Goal: Task Accomplishment & Management: Manage account settings

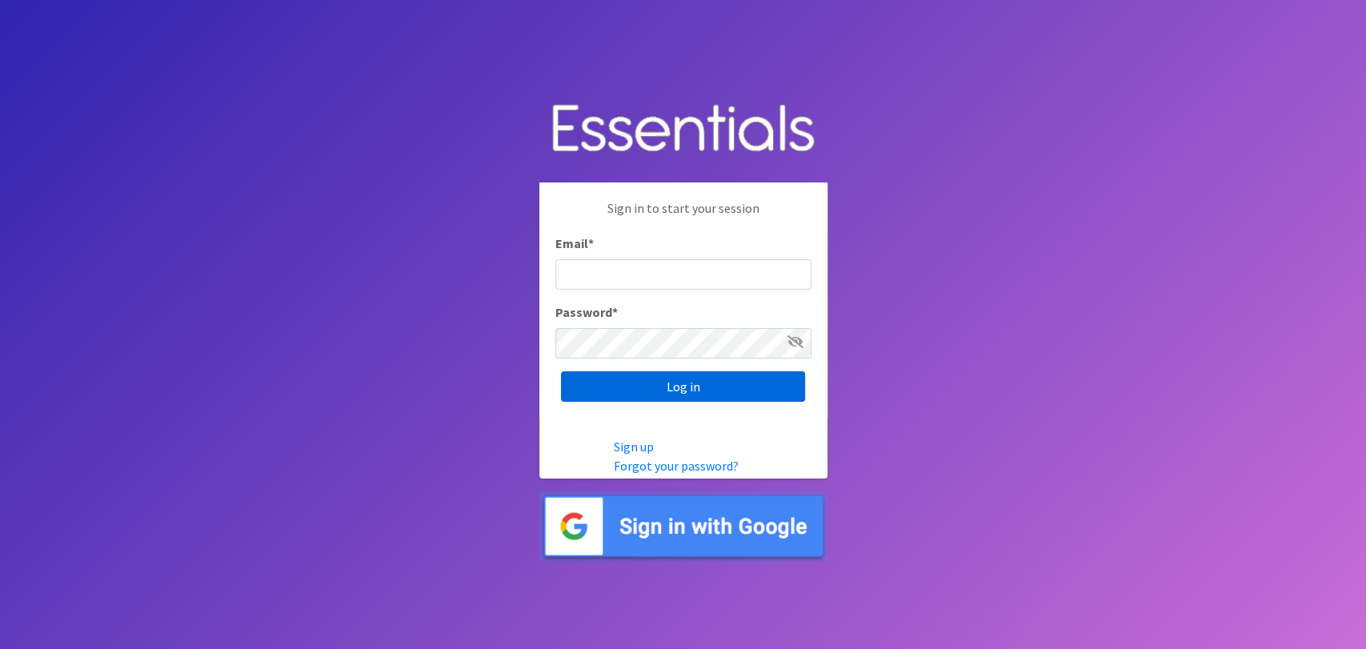
type input "analisacantu@austindiapers.org"
click at [629, 373] on input "Log in" at bounding box center [683, 386] width 244 height 30
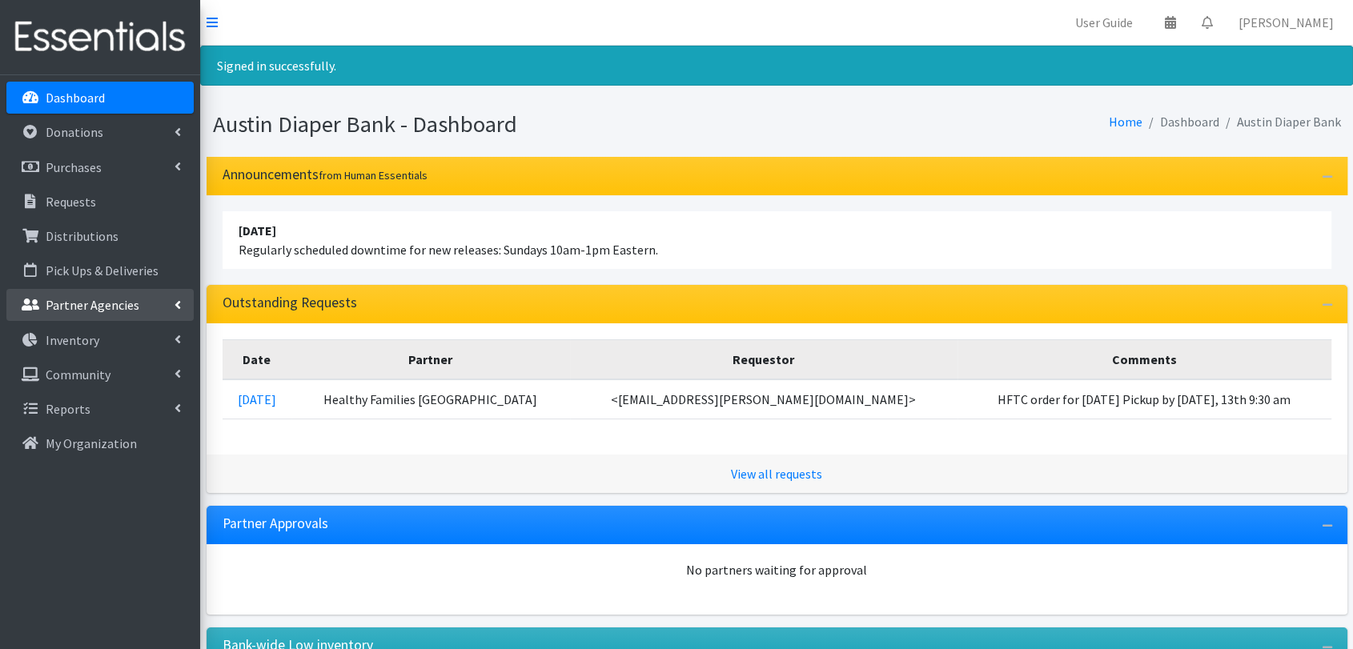
click at [98, 307] on p "Partner Agencies" at bounding box center [93, 305] width 94 height 16
click at [101, 331] on link "All Partners" at bounding box center [99, 340] width 187 height 32
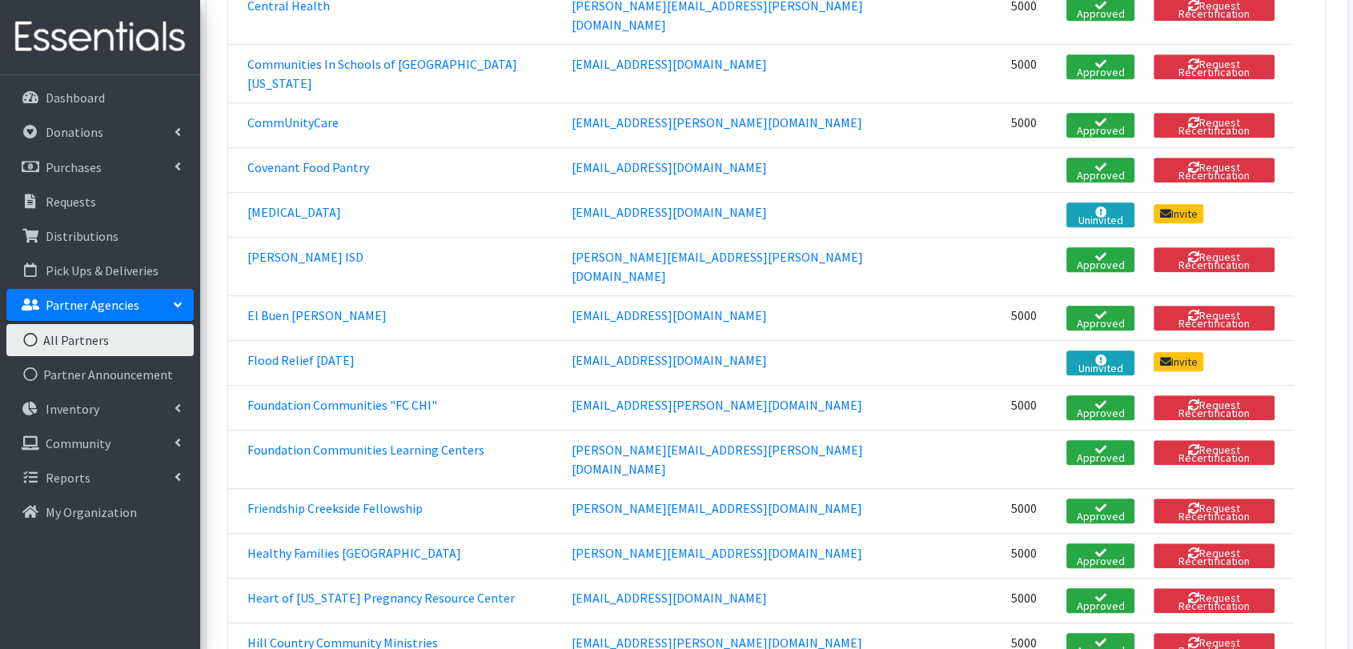
scroll to position [978, 0]
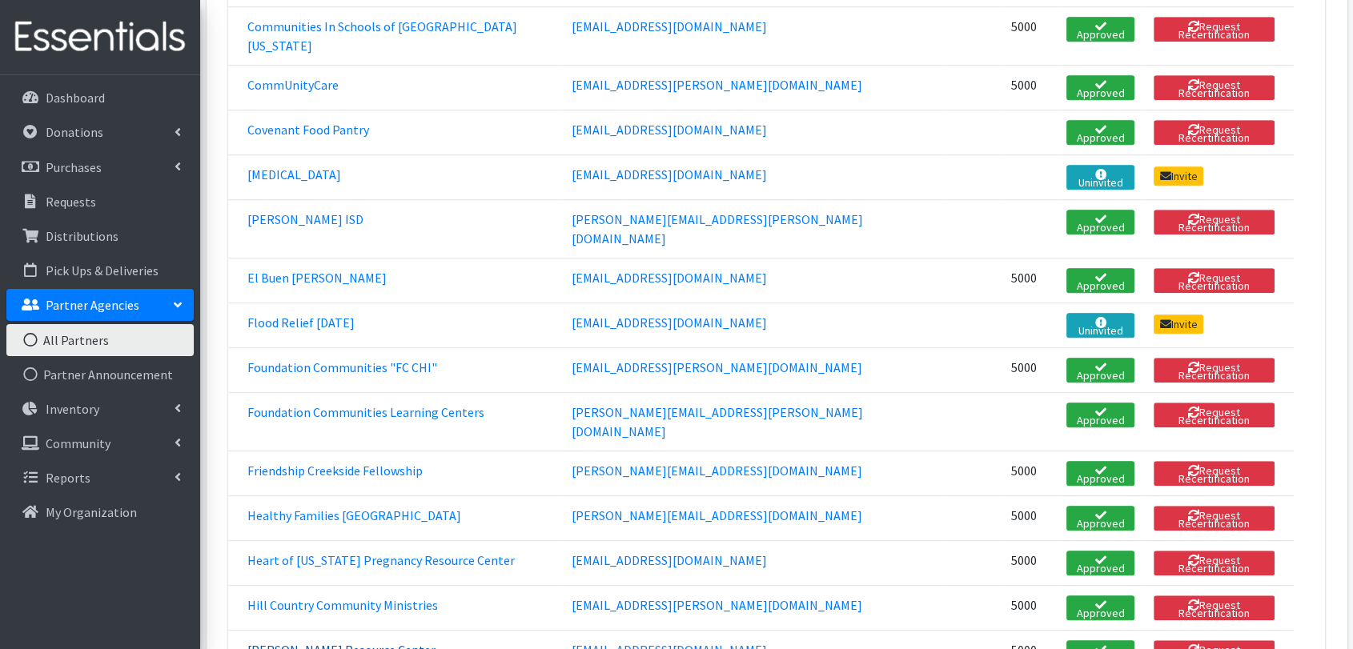
click at [354, 642] on link "[PERSON_NAME] Resource Center" at bounding box center [341, 650] width 188 height 16
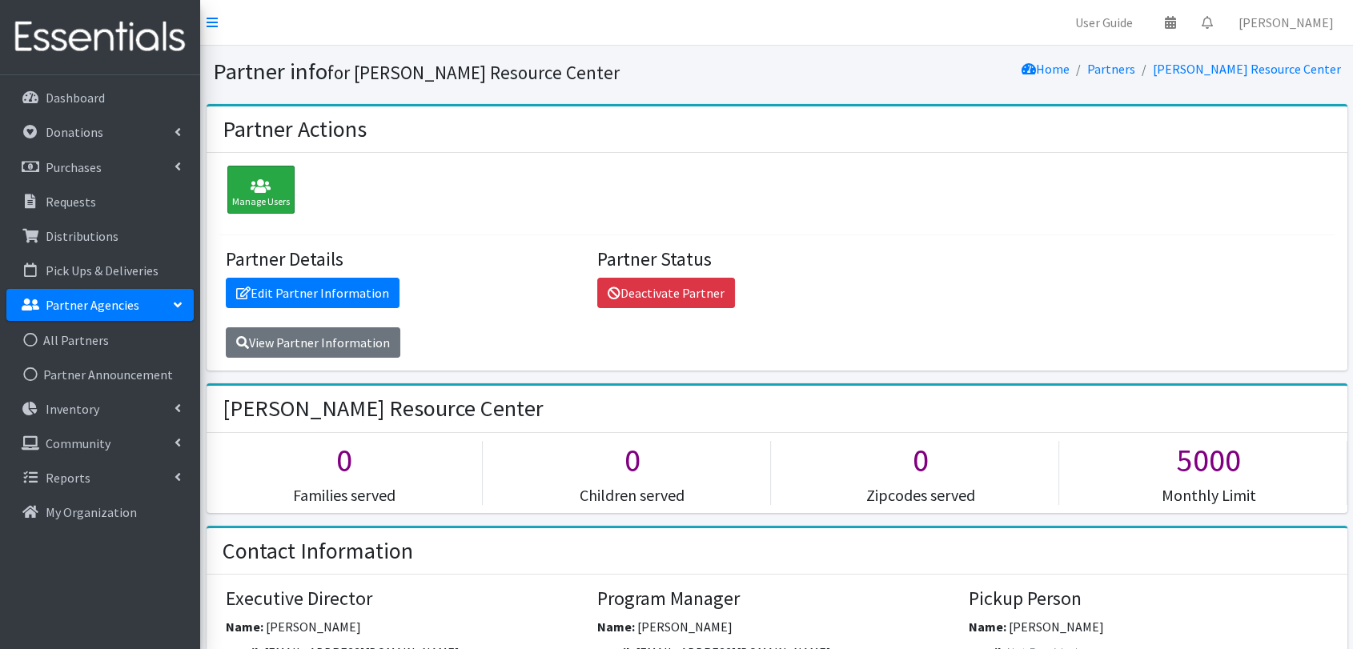
click at [251, 186] on icon at bounding box center [261, 187] width 58 height 16
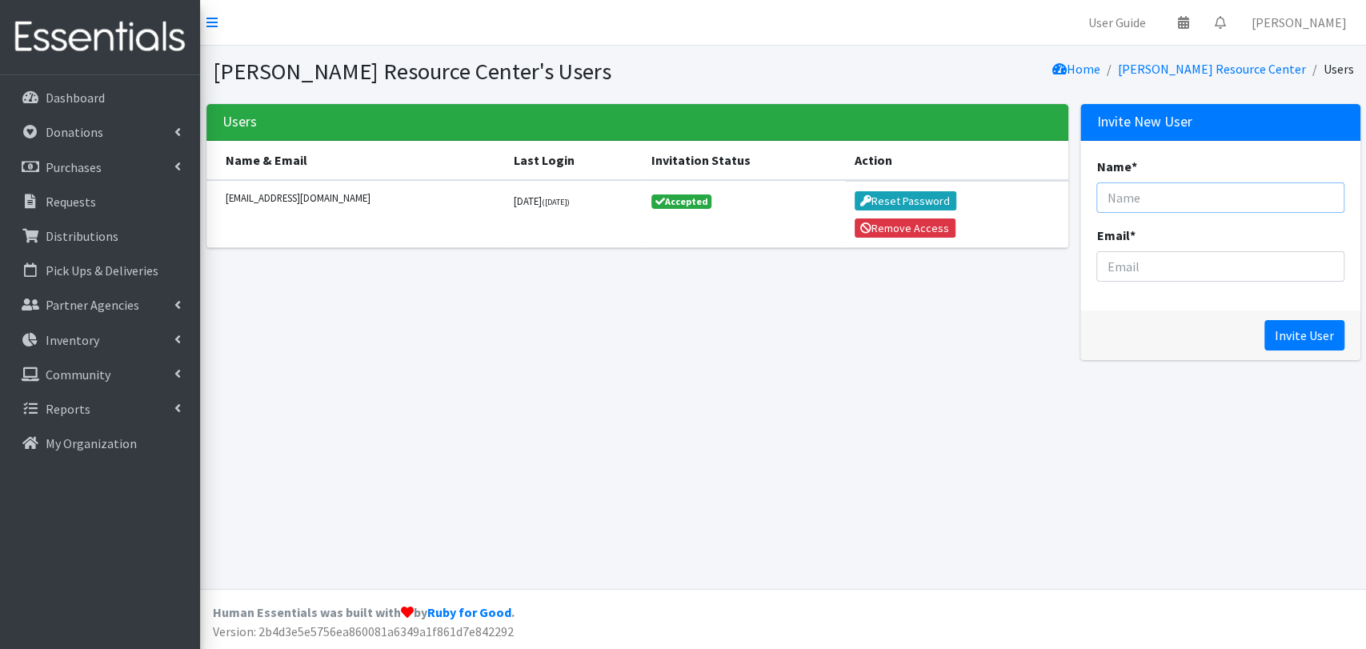
click at [1148, 195] on input "Name *" at bounding box center [1220, 198] width 247 height 30
type input "d"
click at [1171, 193] on input "Sandy" at bounding box center [1220, 198] width 247 height 30
type input "[PERSON_NAME]"
type input "[EMAIL_ADDRESS][DOMAIN_NAME]"
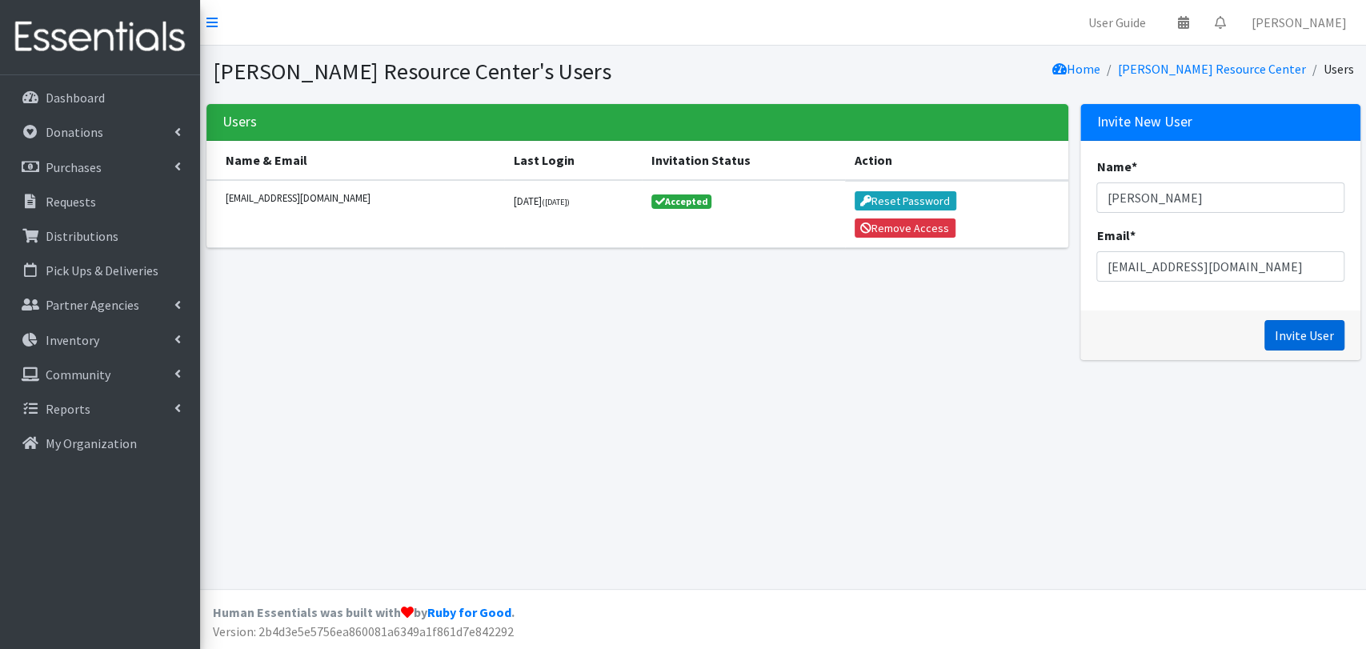
drag, startPoint x: 1281, startPoint y: 337, endPoint x: 1281, endPoint y: 348, distance: 11.2
click at [1281, 337] on input "Invite User" at bounding box center [1305, 335] width 80 height 30
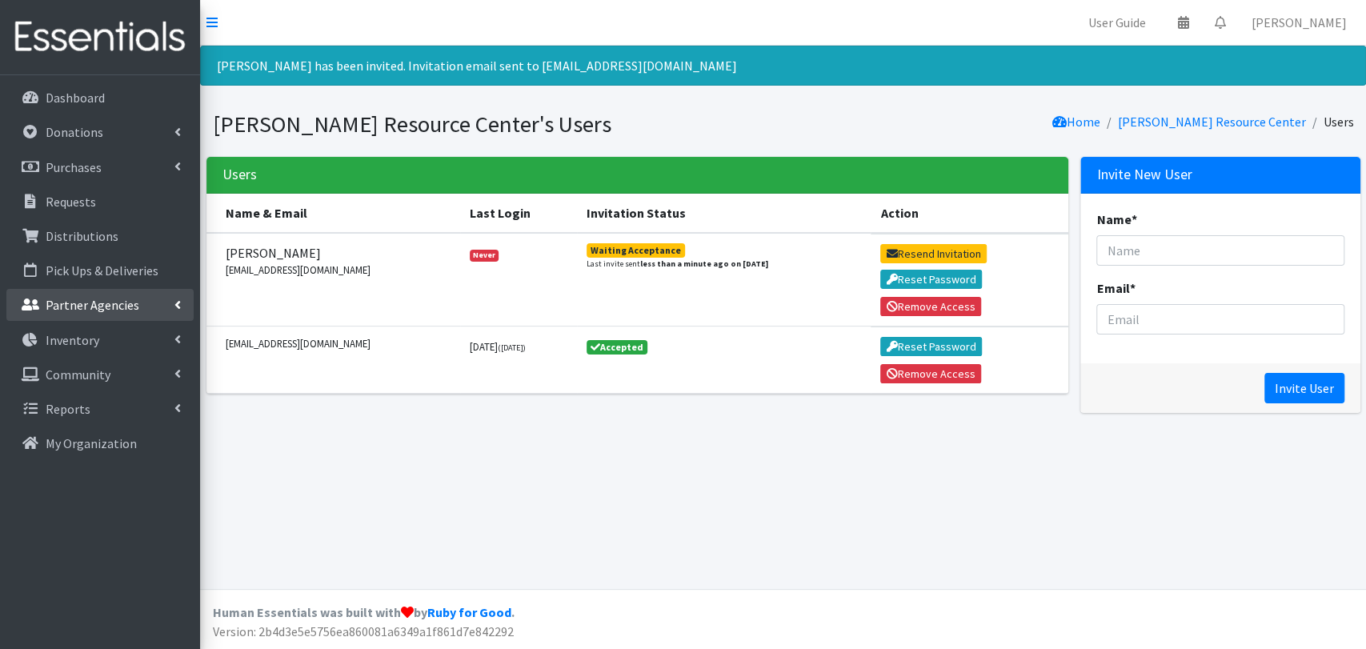
click at [118, 311] on p "Partner Agencies" at bounding box center [93, 305] width 94 height 16
click at [138, 335] on link "All Partners" at bounding box center [99, 340] width 187 height 32
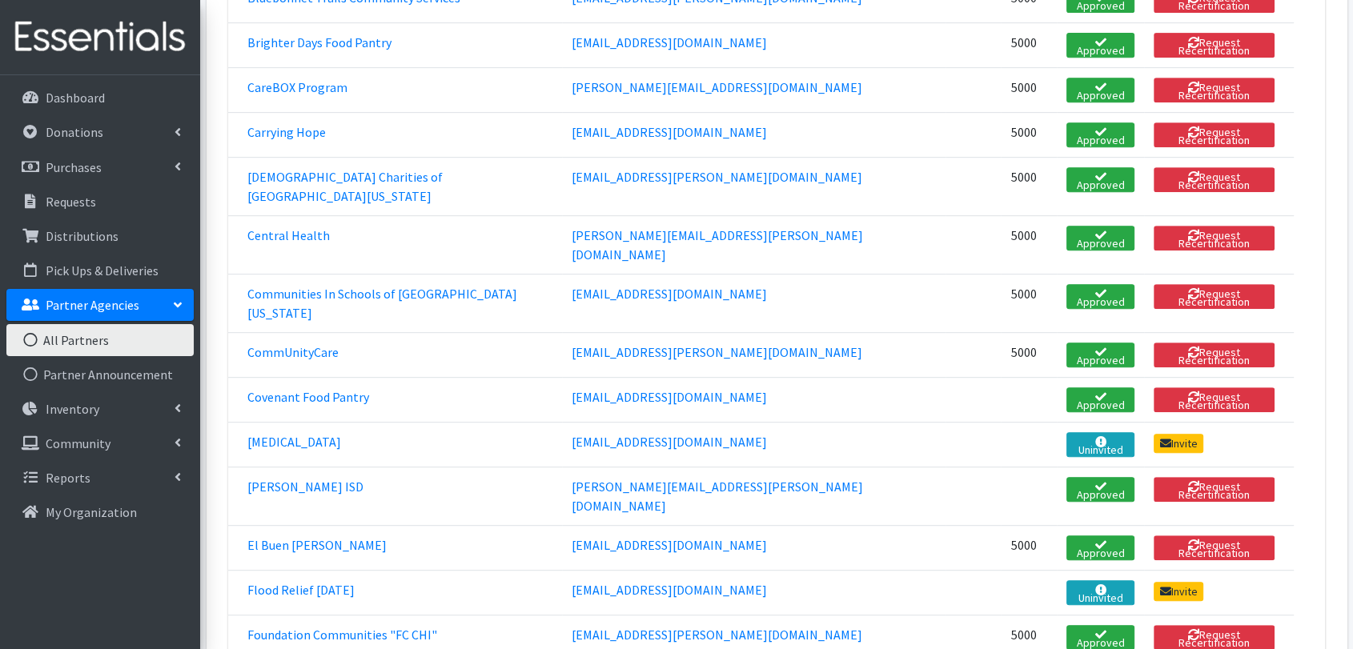
scroll to position [1067, 0]
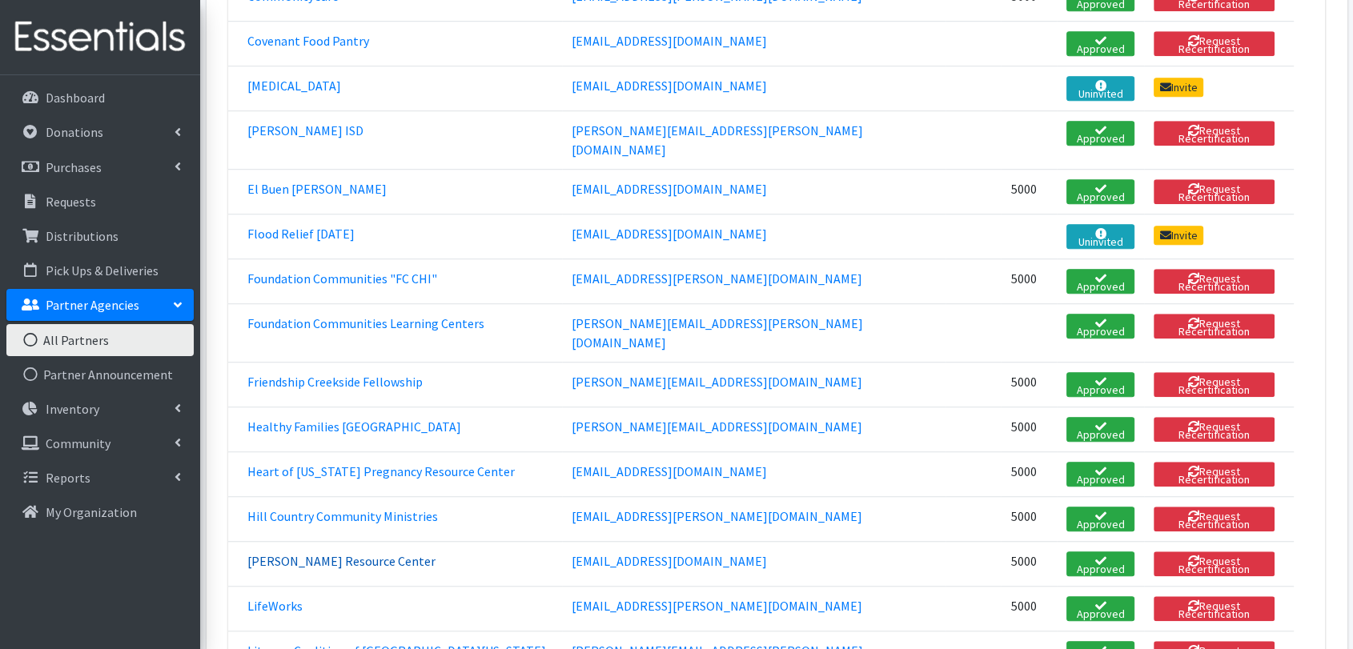
click at [303, 553] on link "[PERSON_NAME] Resource Center" at bounding box center [341, 561] width 188 height 16
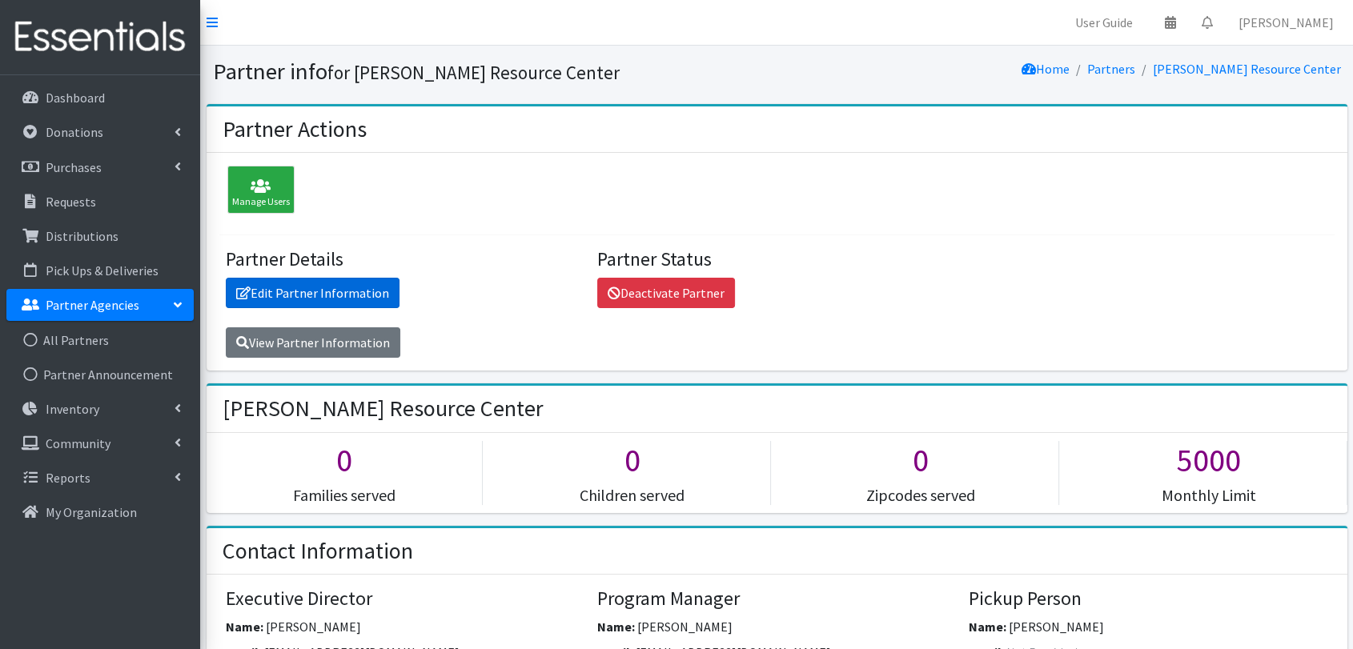
click at [309, 287] on link "Edit Partner Information" at bounding box center [313, 293] width 174 height 30
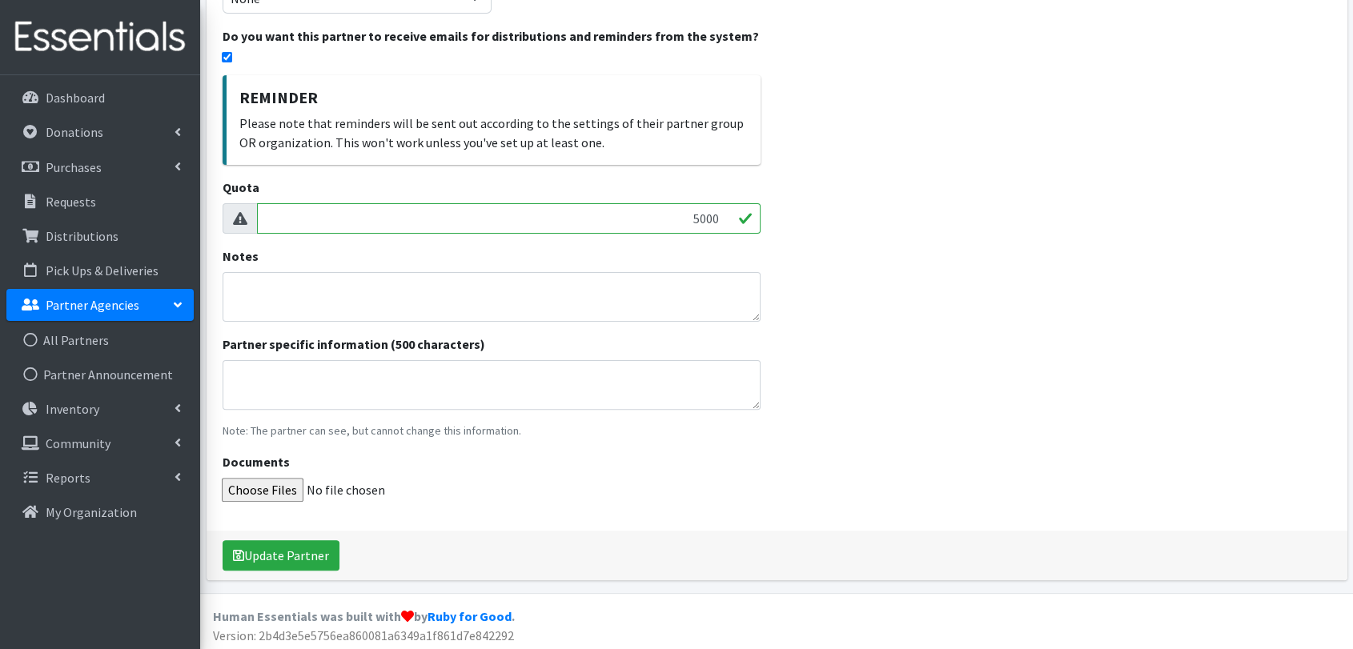
scroll to position [371, 0]
click at [292, 556] on button "Update Partner" at bounding box center [281, 553] width 117 height 30
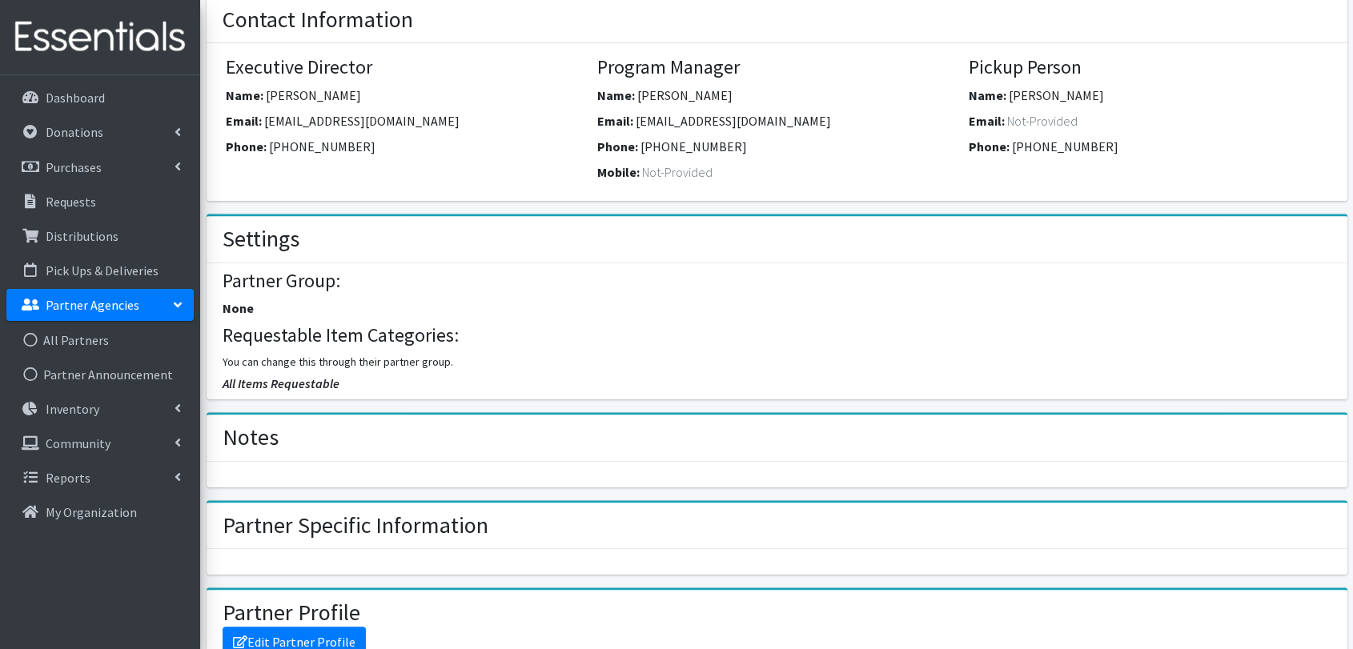
scroll to position [889, 0]
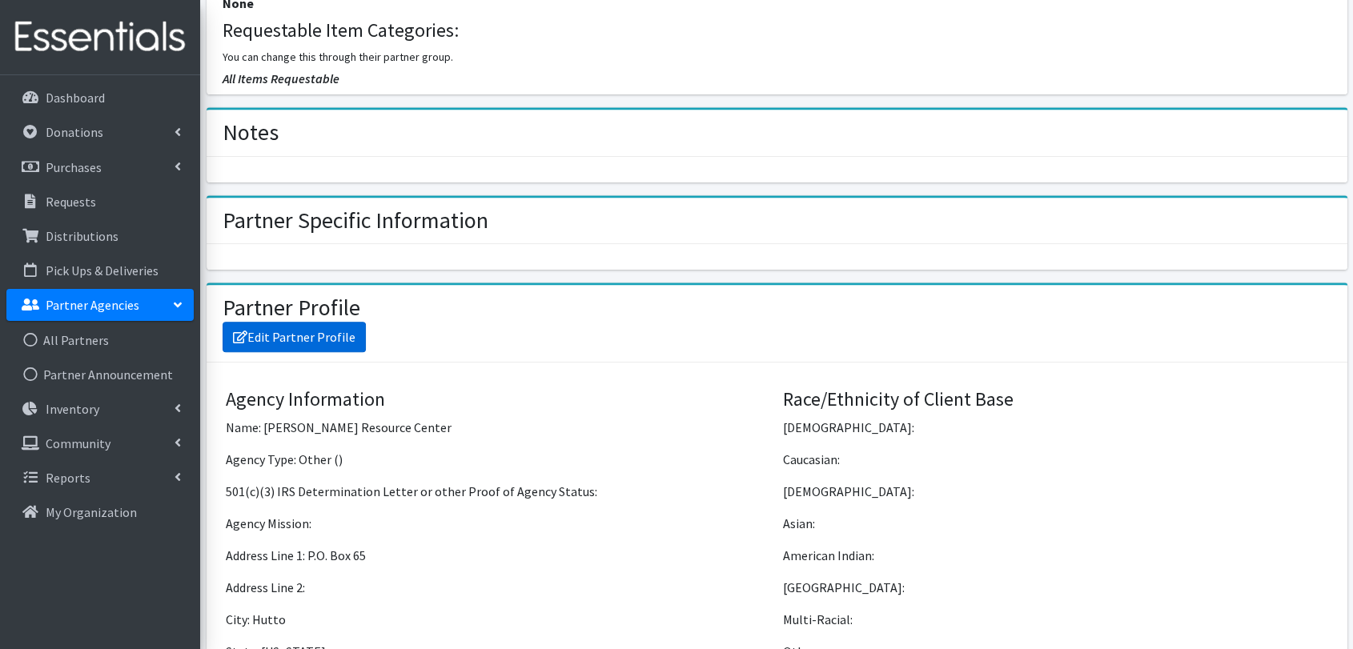
click at [350, 331] on link "Edit Partner Profile" at bounding box center [294, 337] width 143 height 30
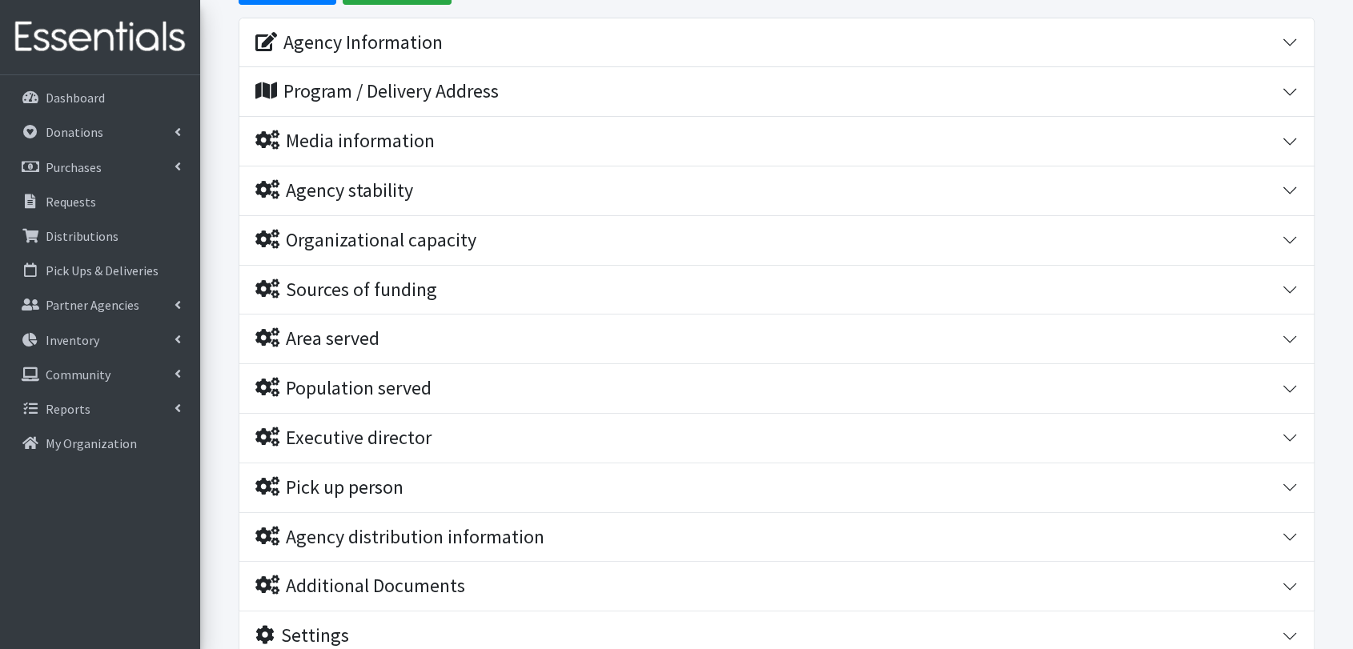
scroll to position [334, 0]
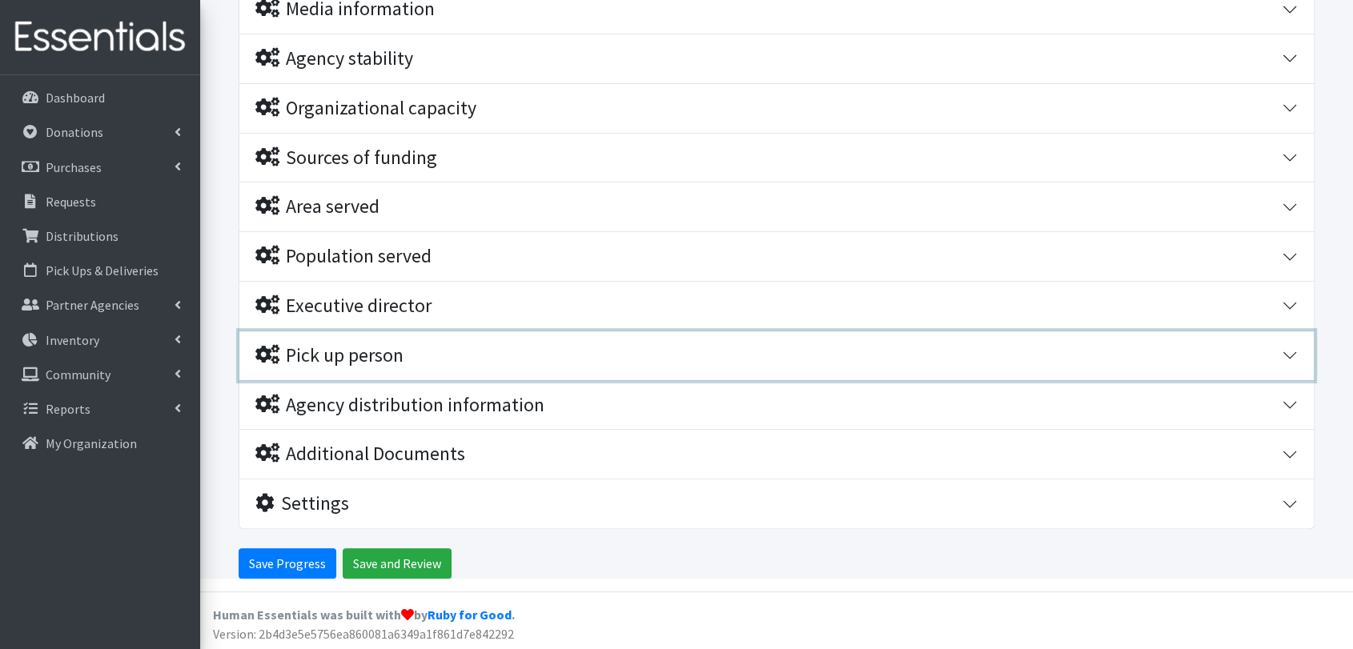
click at [347, 353] on div "Pick up person" at bounding box center [329, 355] width 148 height 23
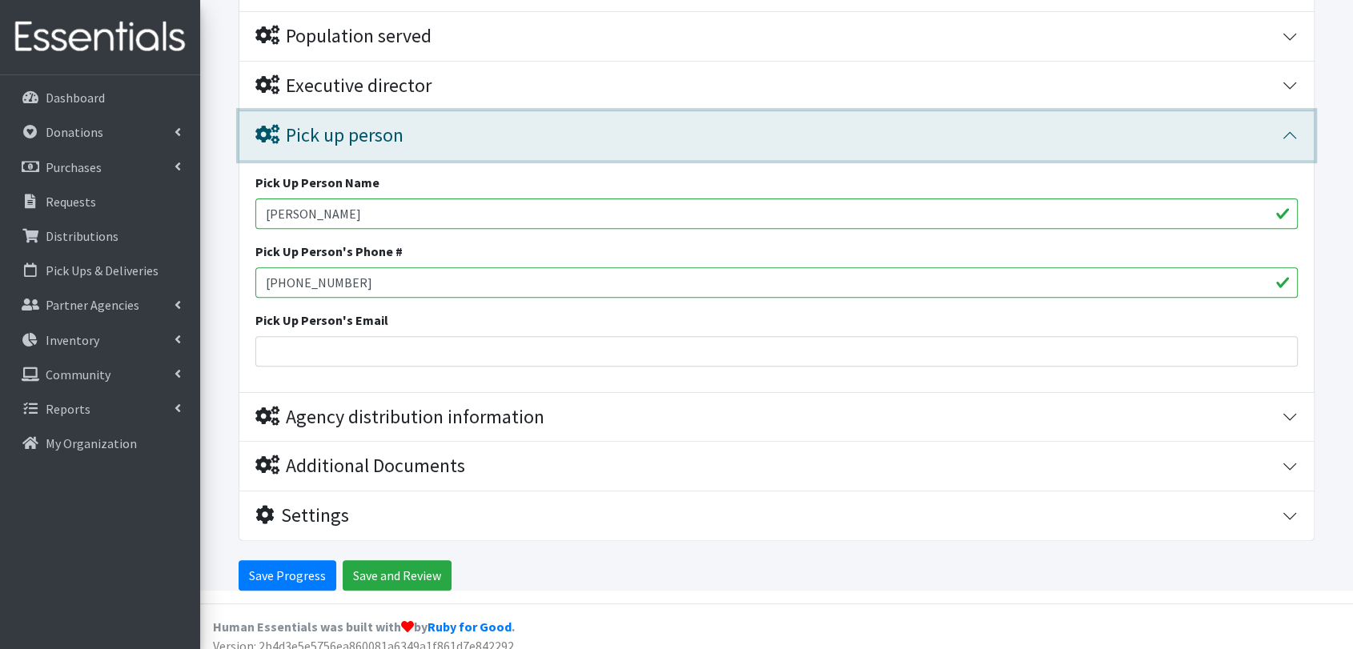
scroll to position [566, 0]
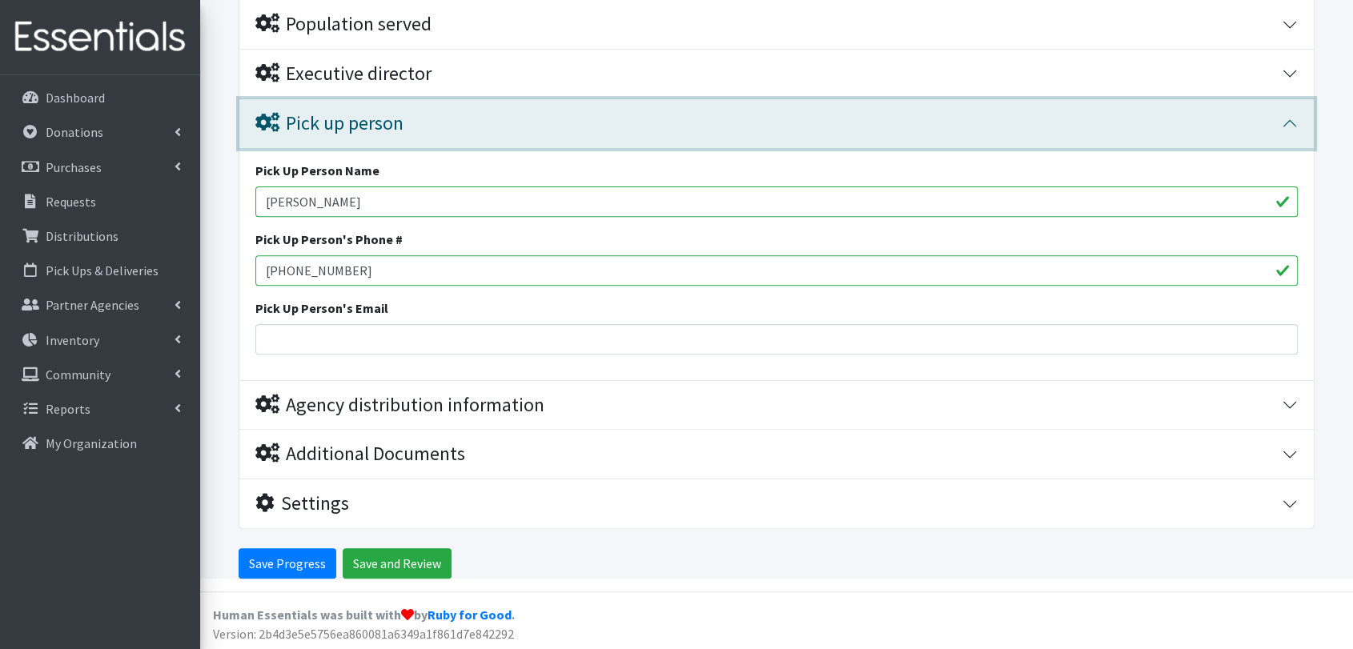
click at [319, 123] on div "Pick up person" at bounding box center [329, 123] width 148 height 23
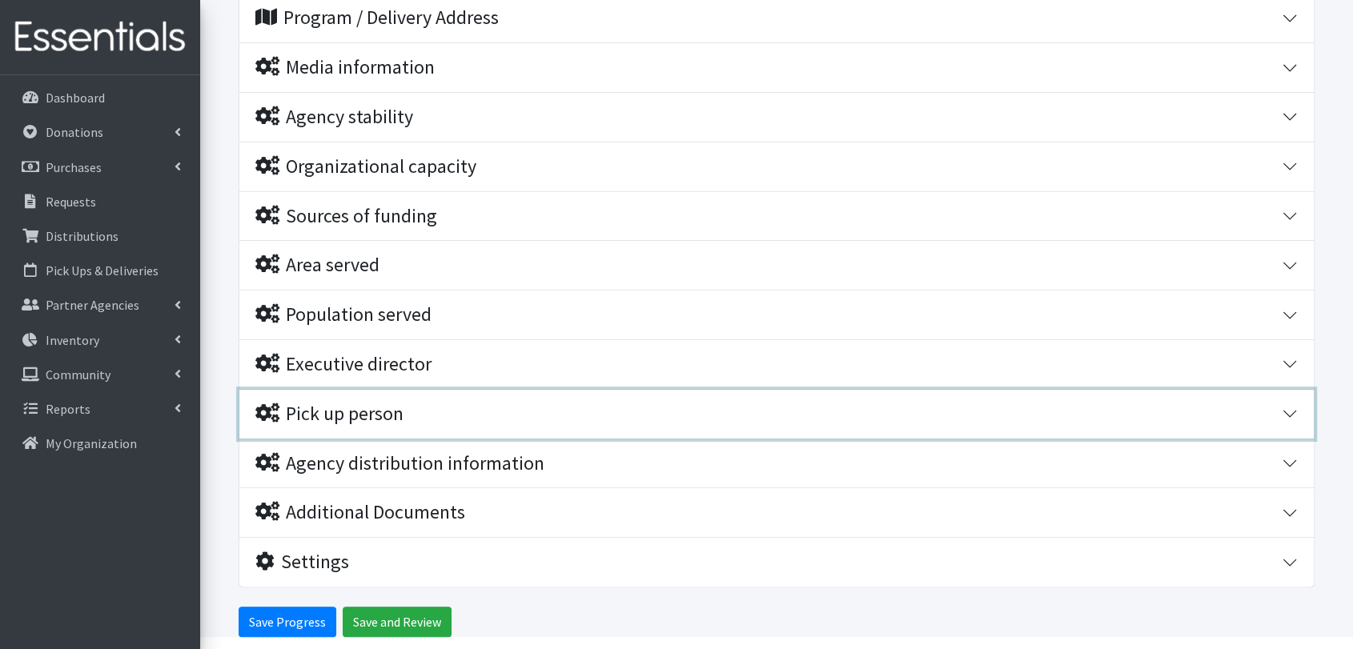
scroll to position [245, 0]
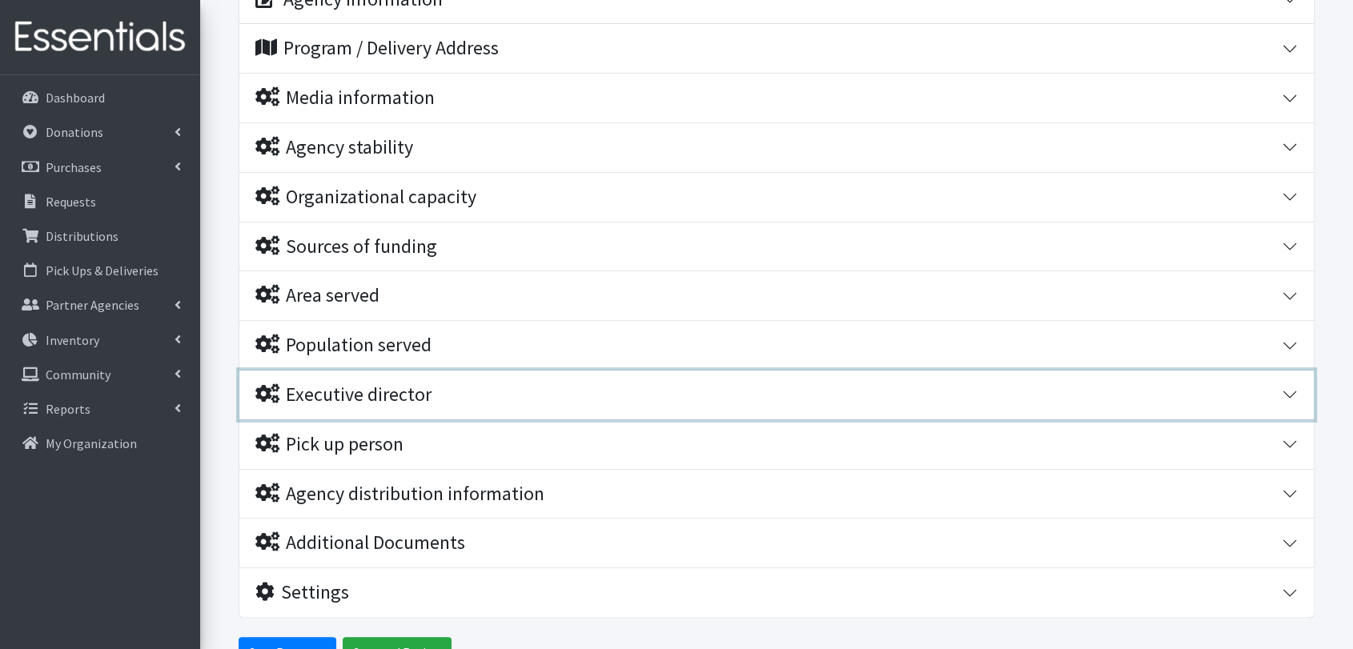
click at [417, 412] on button "Executive director" at bounding box center [776, 395] width 1074 height 49
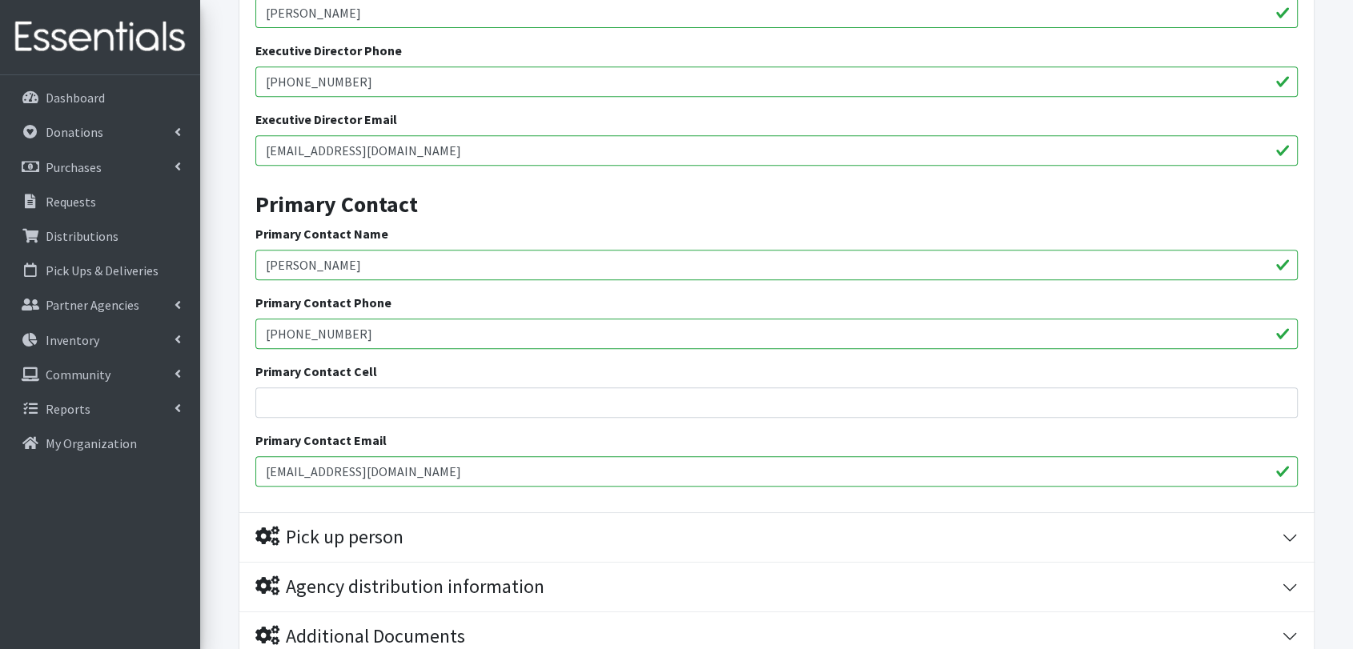
scroll to position [710, 0]
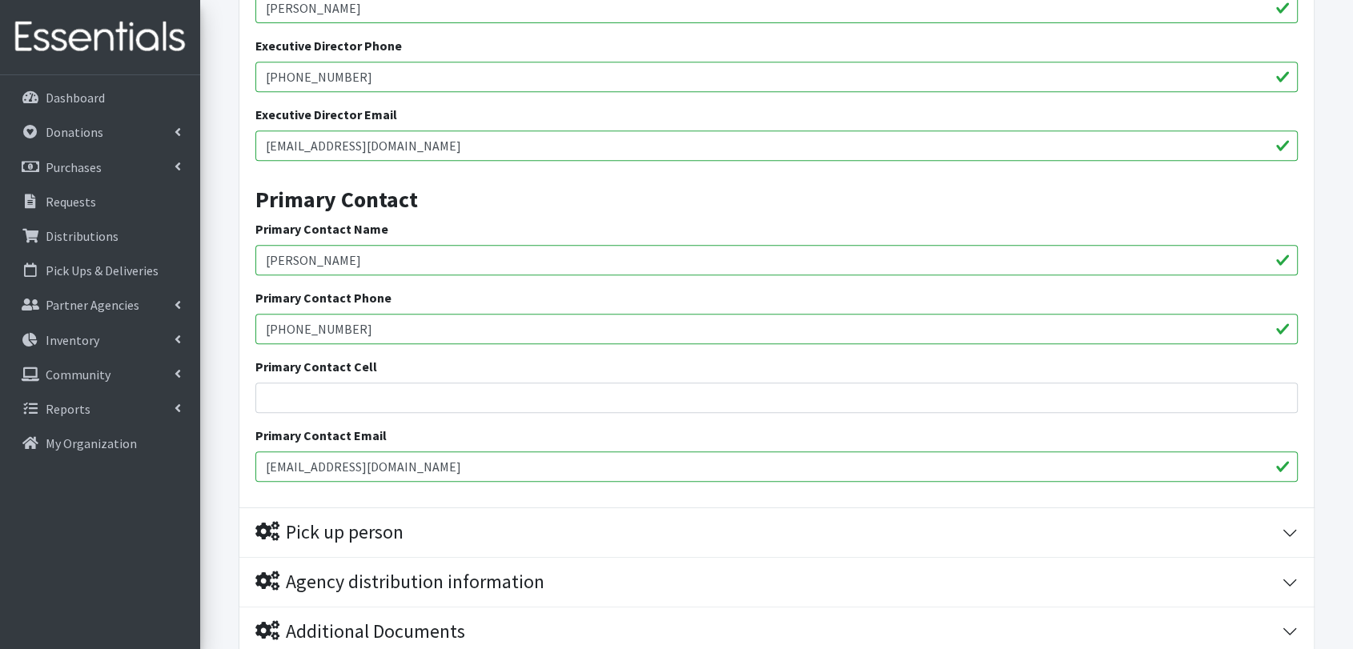
drag, startPoint x: 377, startPoint y: 258, endPoint x: 220, endPoint y: 267, distance: 157.2
click at [220, 267] on form "Save Progress Save and Review Agency Information Agency Name * Hutto Resource C…" at bounding box center [776, 111] width 1153 height 1290
drag, startPoint x: 306, startPoint y: 249, endPoint x: 322, endPoint y: 258, distance: 18.3
click at [315, 256] on input "Crystal" at bounding box center [776, 260] width 1042 height 30
type input "[PERSON_NAME]"
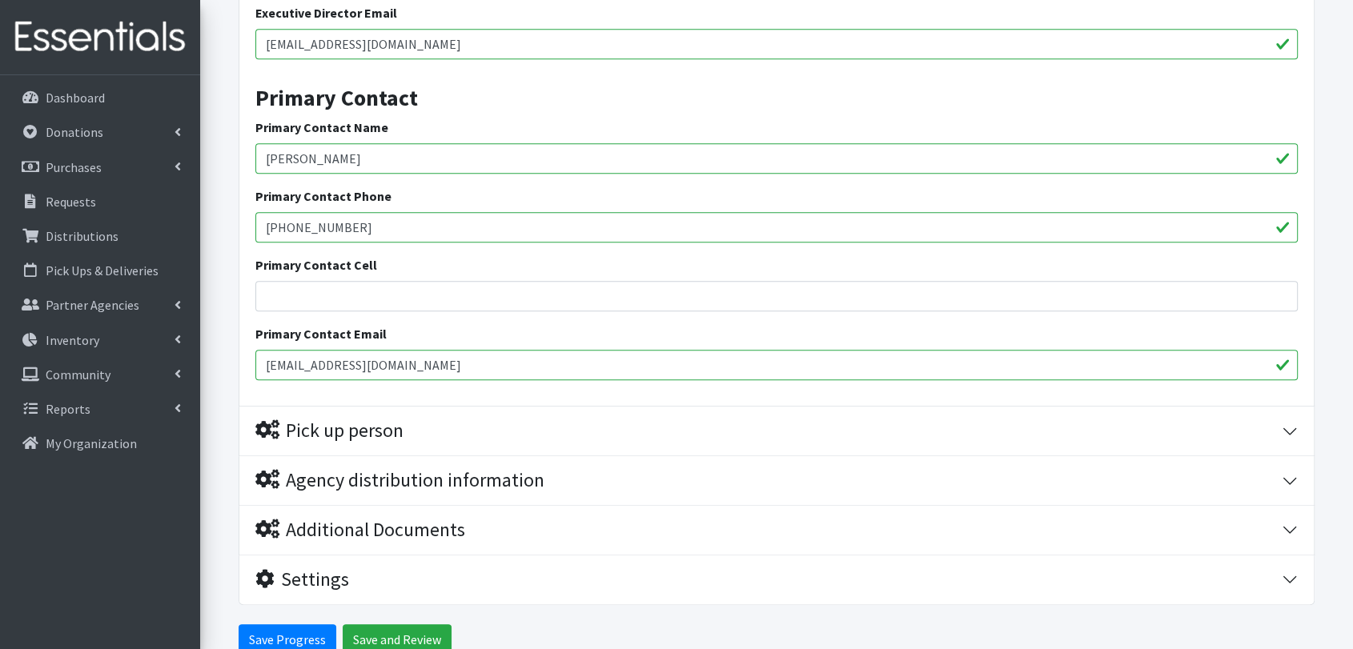
scroll to position [888, 0]
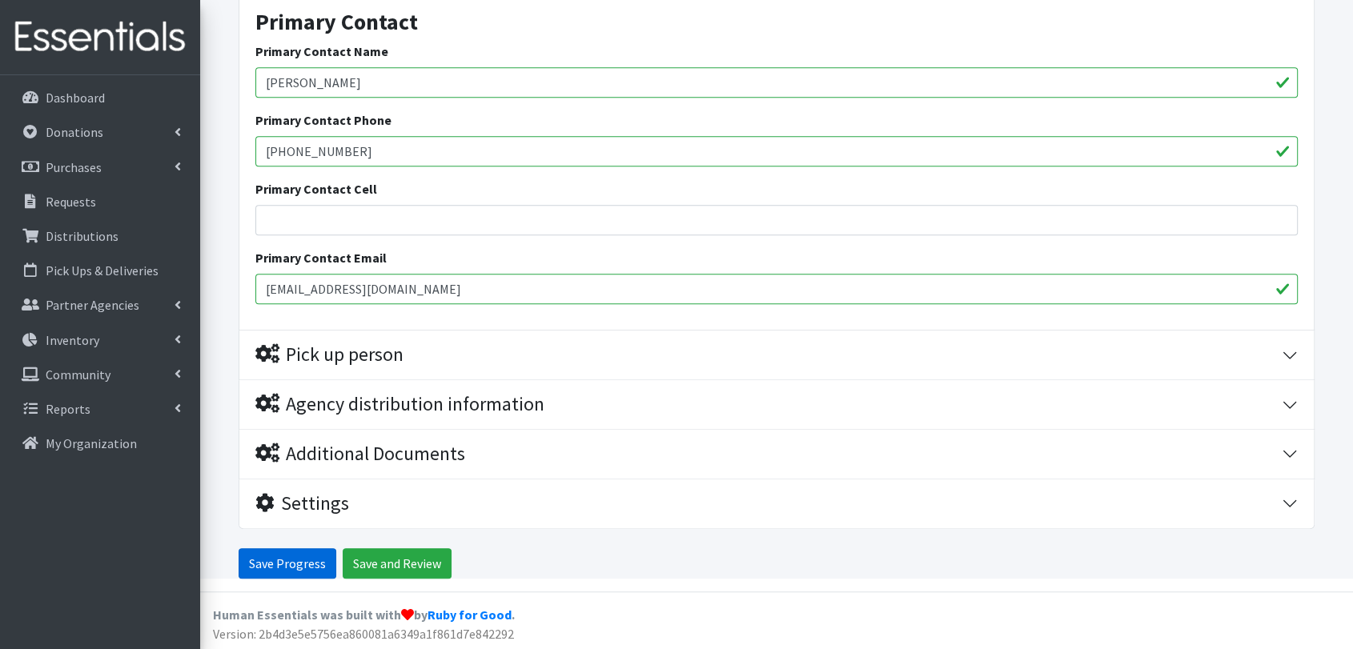
type input "[EMAIL_ADDRESS][DOMAIN_NAME]"
click at [277, 550] on input "Save Progress" at bounding box center [288, 563] width 98 height 30
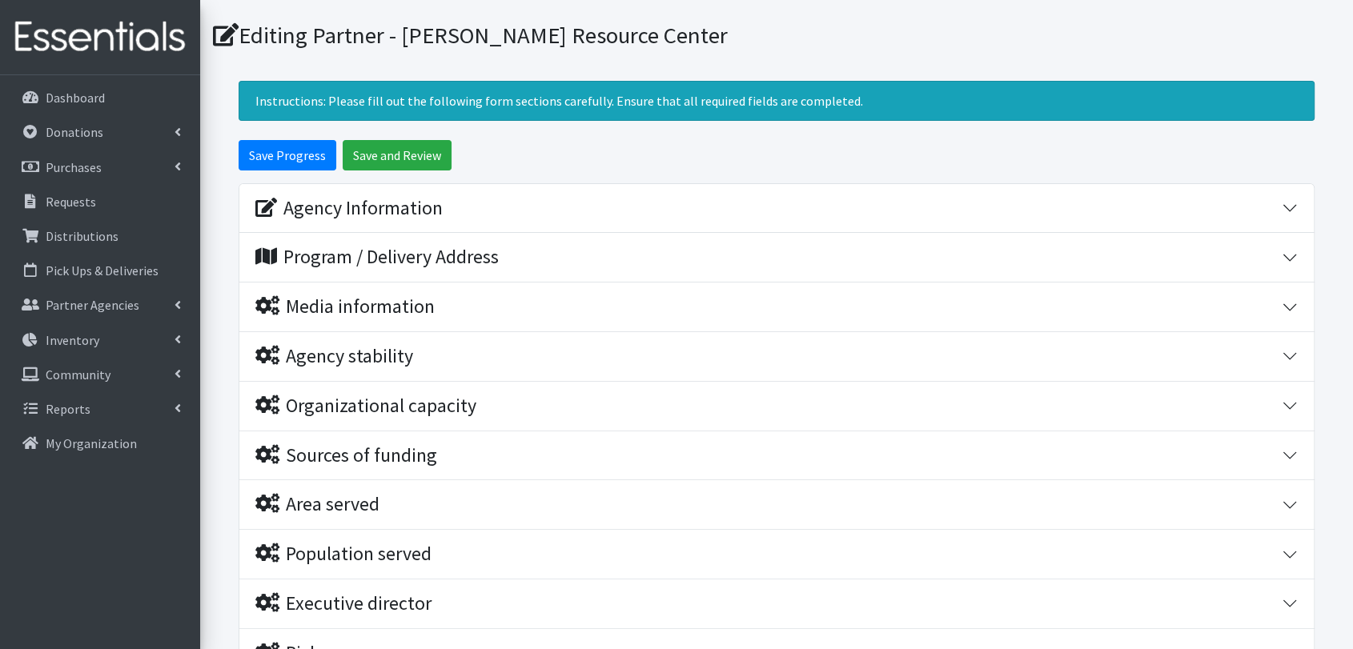
scroll to position [267, 0]
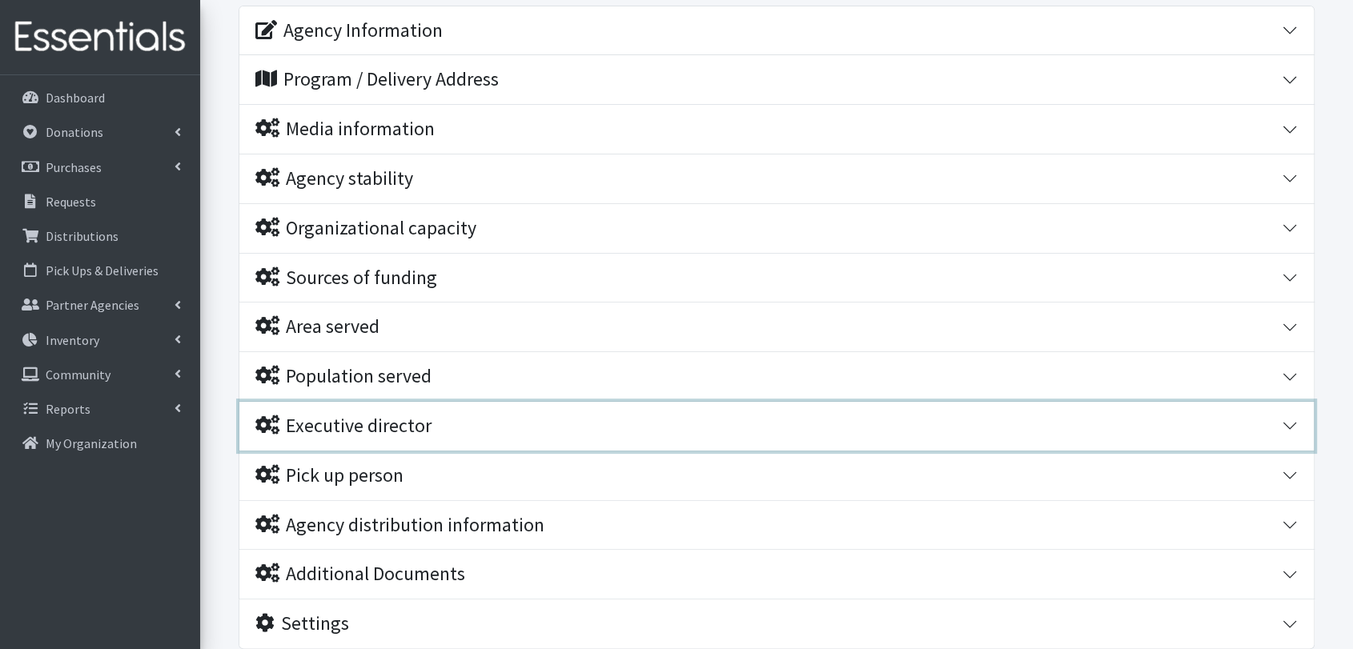
click at [371, 431] on div "Executive director" at bounding box center [343, 426] width 176 height 23
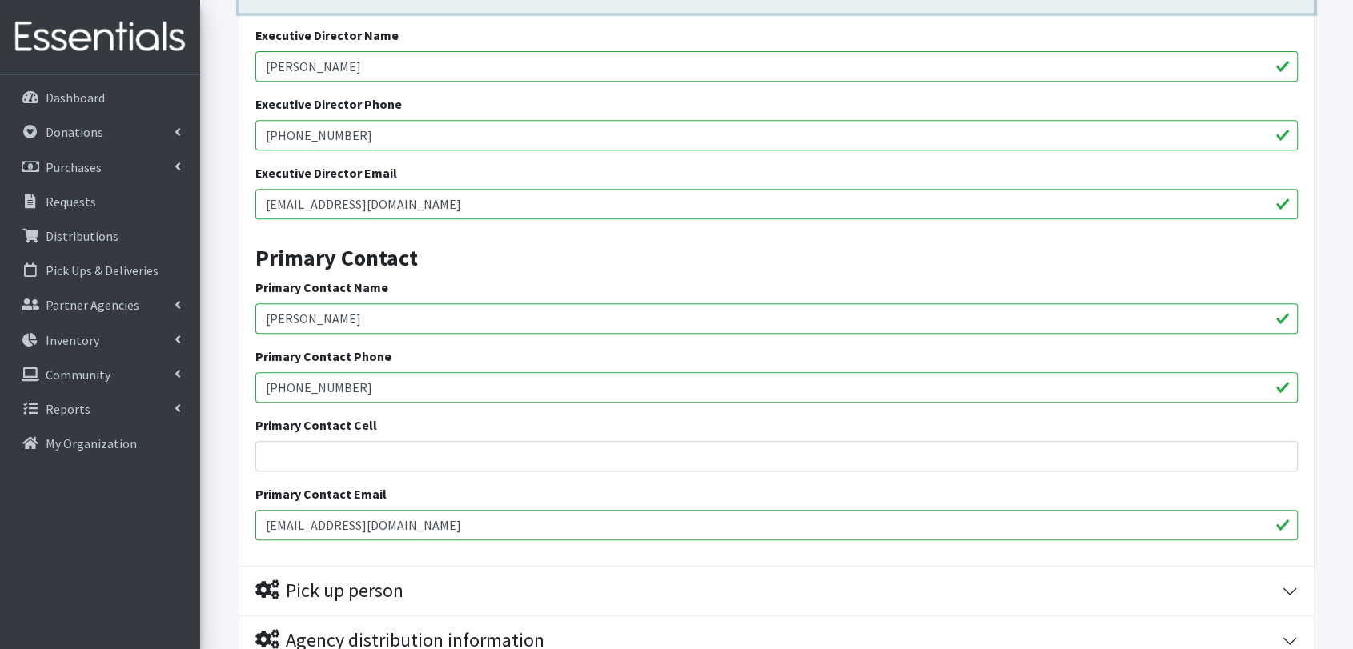
scroll to position [800, 0]
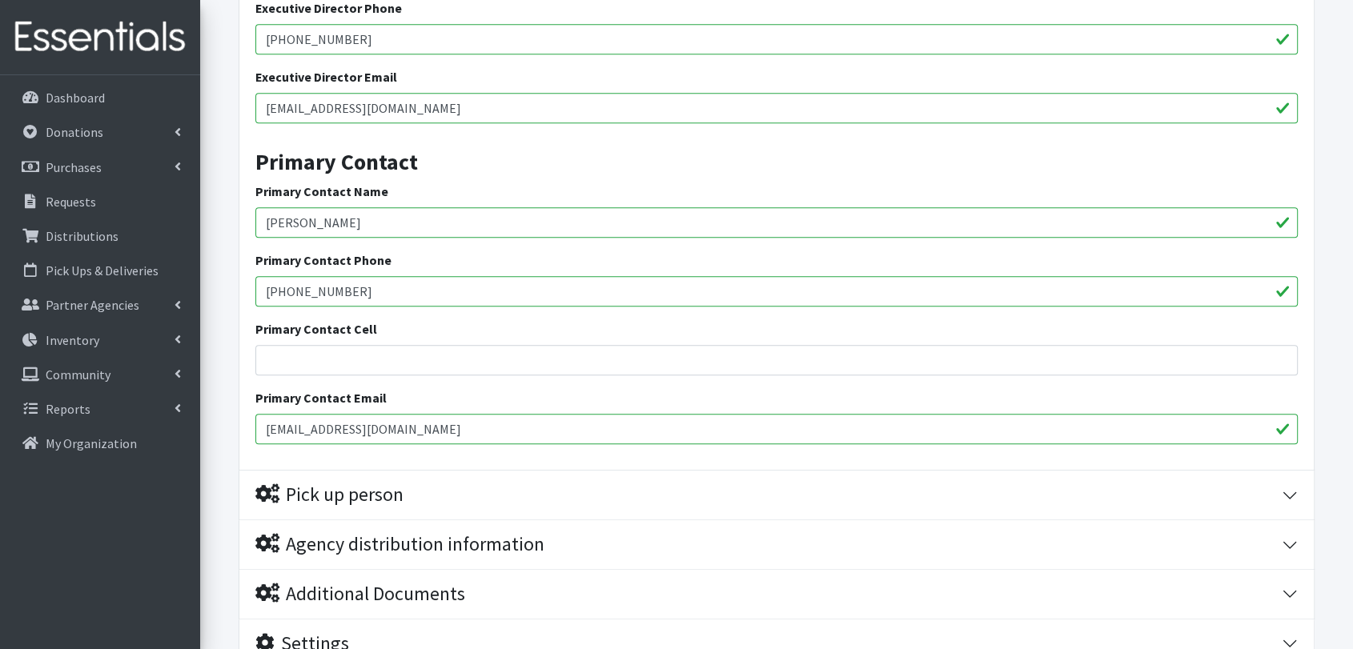
drag, startPoint x: 378, startPoint y: 295, endPoint x: 251, endPoint y: 295, distance: 127.3
click at [251, 295] on div "Executive Director Name [PERSON_NAME] Executive Director Phone [PHONE_NUMBER] E…" at bounding box center [776, 194] width 1074 height 554
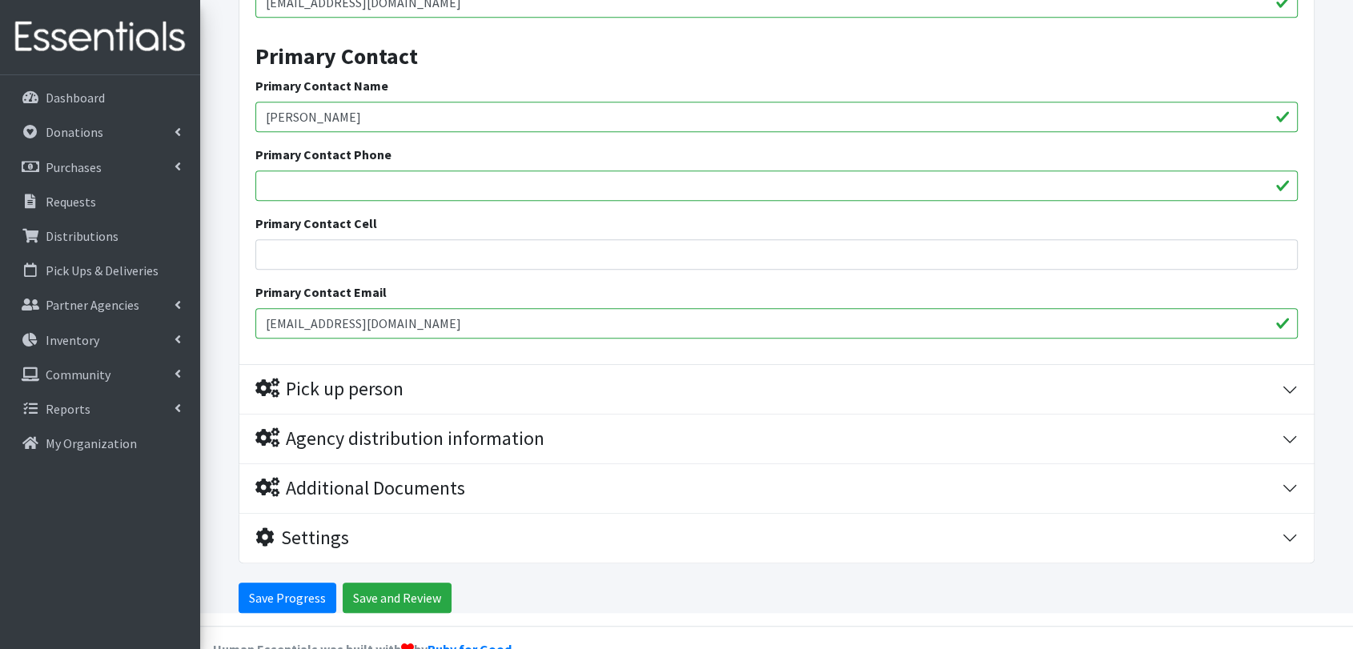
scroll to position [941, 0]
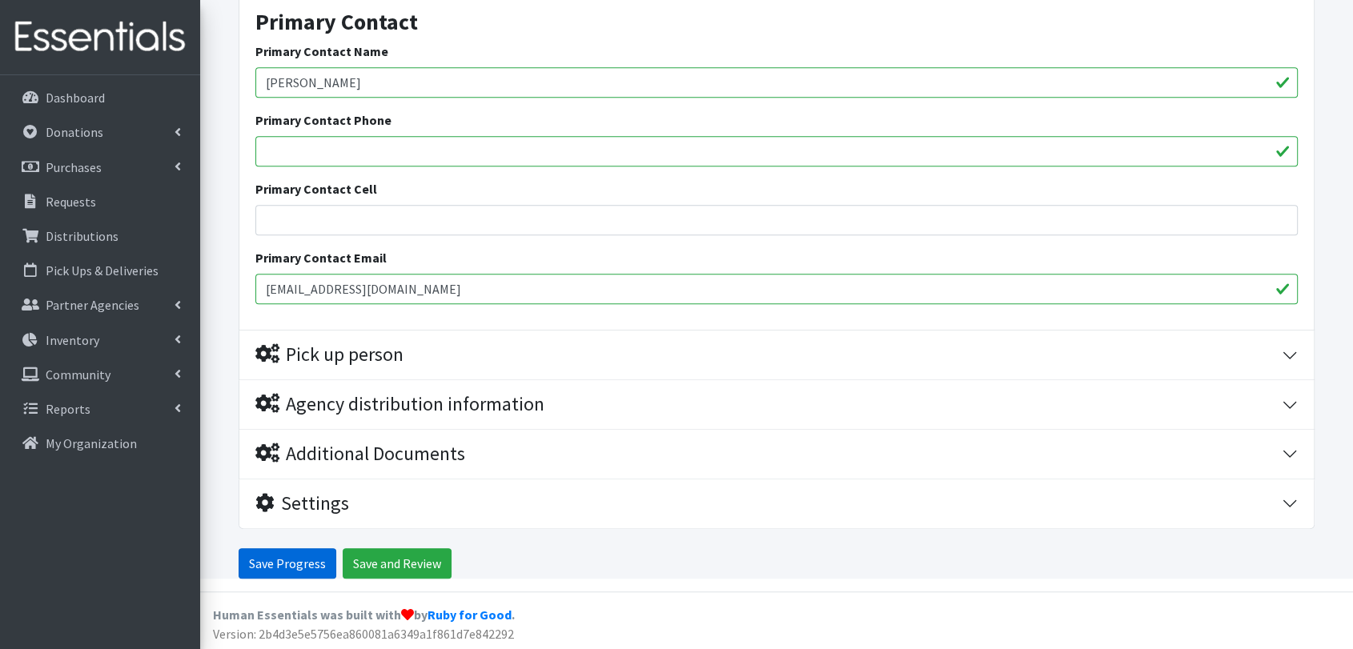
click at [269, 565] on input "Save Progress" at bounding box center [288, 563] width 98 height 30
